Goal: Transaction & Acquisition: Purchase product/service

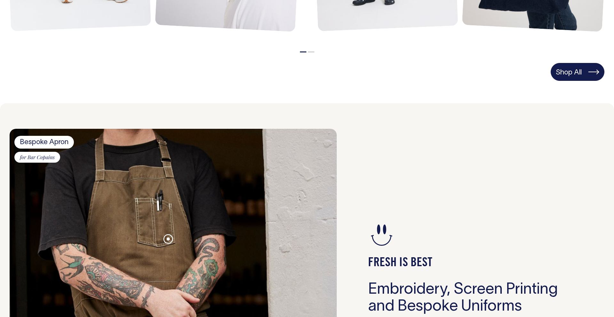
click at [568, 69] on link "Shop All" at bounding box center [577, 72] width 54 height 18
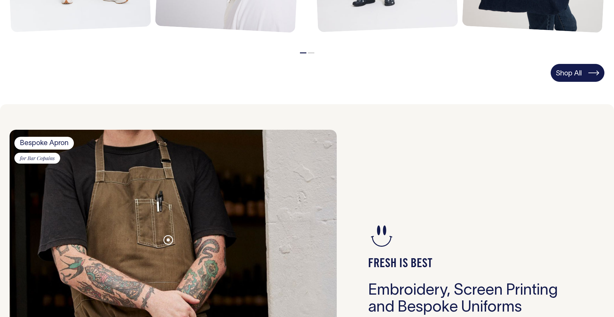
scroll to position [503, 0]
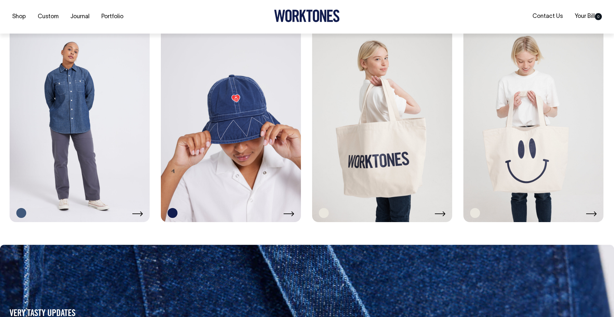
scroll to position [1403, 0]
click at [422, 153] on link at bounding box center [382, 117] width 140 height 210
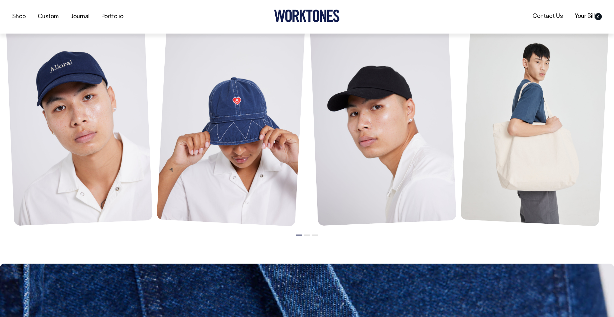
scroll to position [554, 0]
